Goal: Task Accomplishment & Management: Use online tool/utility

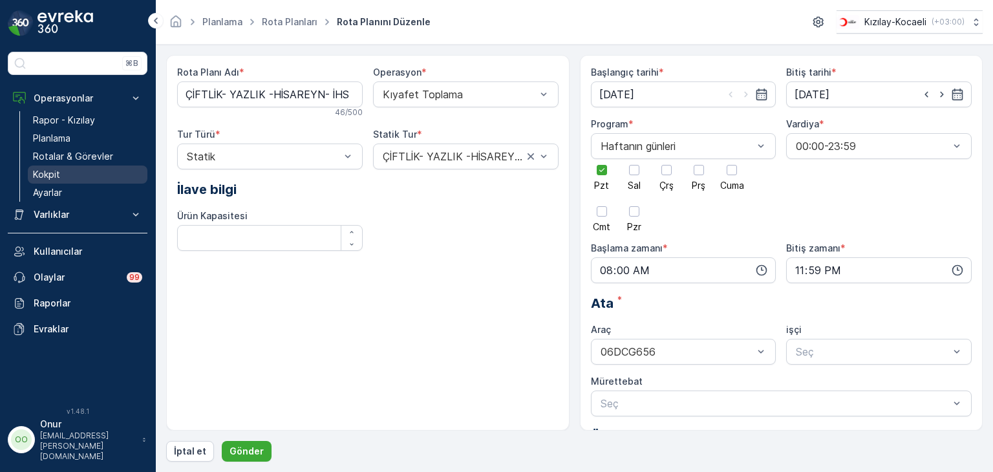
click at [60, 180] on link "Kokpit" at bounding box center [88, 175] width 120 height 18
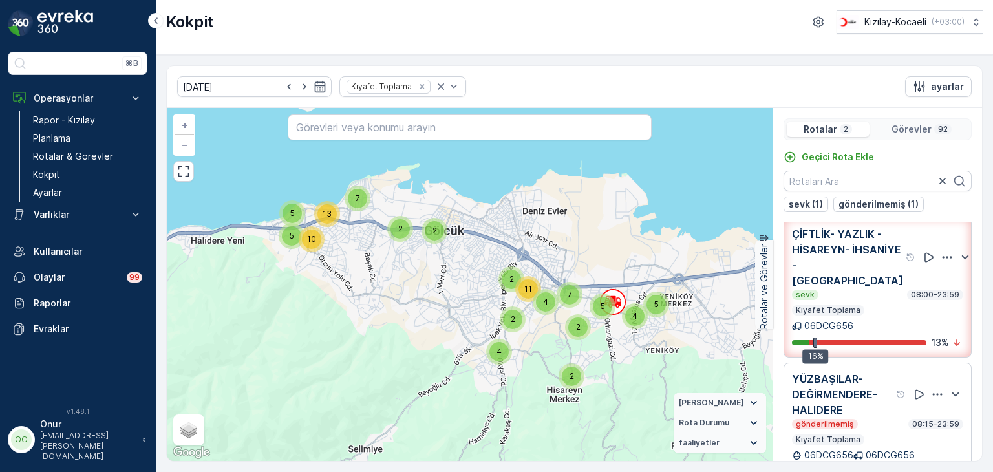
scroll to position [8, 0]
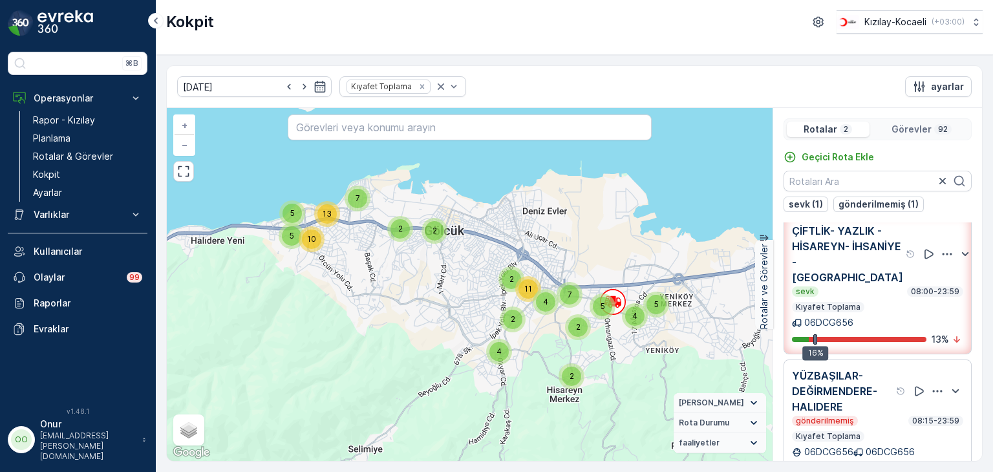
click at [938, 391] on icon "button" at bounding box center [937, 391] width 13 height 13
click at [885, 447] on div "Sil" at bounding box center [921, 451] width 113 height 18
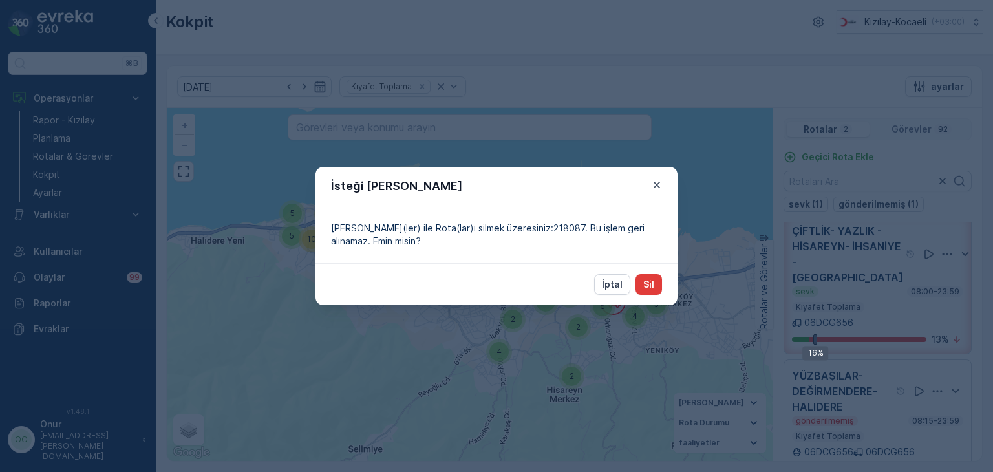
click at [653, 284] on p "Sil" at bounding box center [648, 284] width 11 height 13
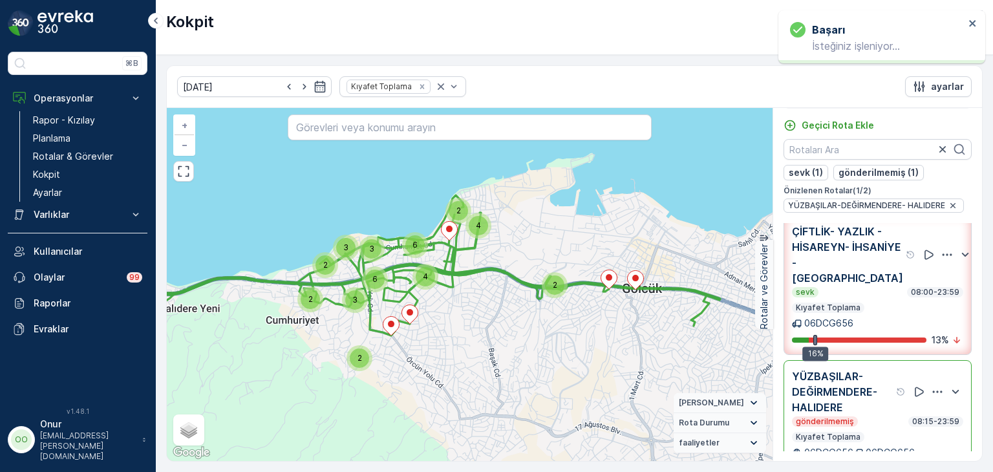
scroll to position [0, 0]
